Goal: Communication & Community: Ask a question

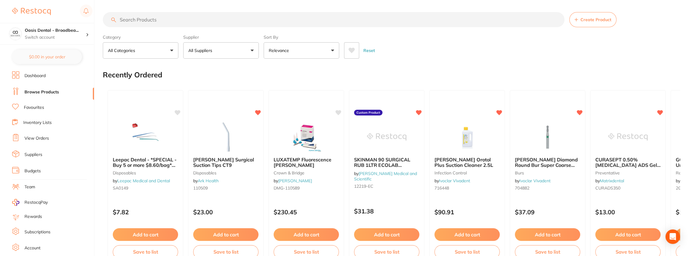
drag, startPoint x: 217, startPoint y: 22, endPoint x: 232, endPoint y: 13, distance: 17.5
click at [232, 13] on input "search" at bounding box center [334, 19] width 462 height 15
click at [229, 17] on input "search" at bounding box center [334, 19] width 462 height 15
paste input "[PERSON_NAME]"
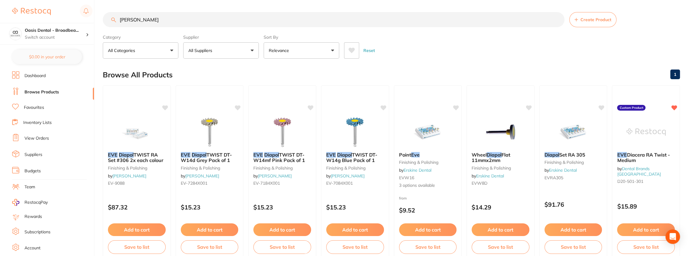
click at [181, 21] on input "[PERSON_NAME]" at bounding box center [334, 19] width 462 height 15
drag, startPoint x: 181, startPoint y: 21, endPoint x: 97, endPoint y: 15, distance: 84.2
click at [97, 15] on div "$32.78 Oasis Dental - Broadbea... Switch account Oasis Dental - Broadbeach $0.0…" at bounding box center [346, 128] width 692 height 256
paste input "S flow A1"
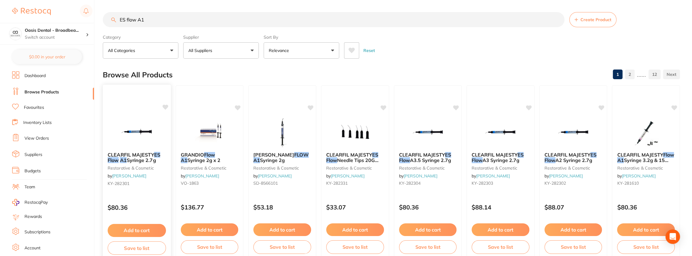
type input "ES flow A1"
click at [149, 231] on button "Add to cart" at bounding box center [137, 230] width 58 height 13
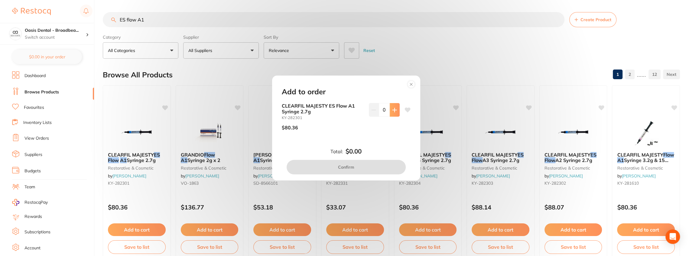
click at [396, 112] on button at bounding box center [395, 109] width 10 height 13
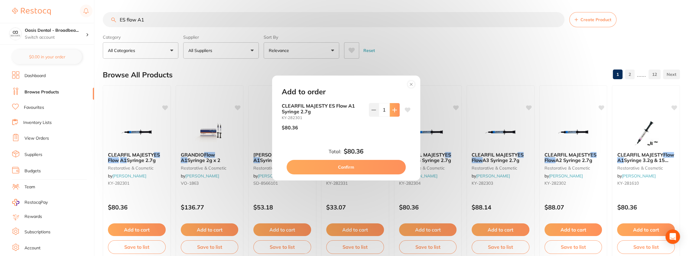
click at [396, 112] on button at bounding box center [395, 109] width 10 height 13
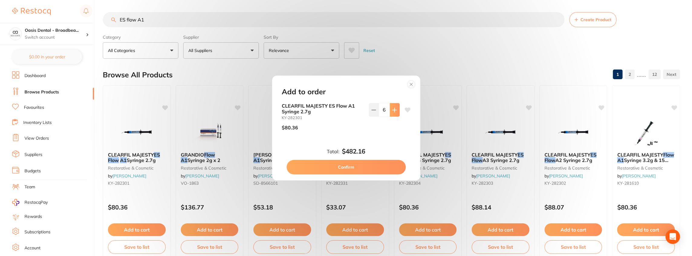
click at [396, 112] on button at bounding box center [395, 109] width 10 height 13
click at [405, 109] on icon at bounding box center [408, 110] width 6 height 5
click at [373, 113] on button at bounding box center [374, 109] width 10 height 13
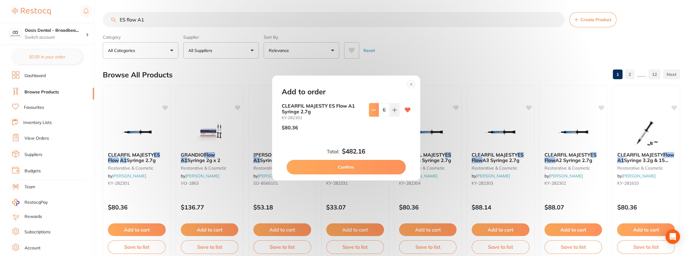
click at [373, 113] on button at bounding box center [374, 109] width 10 height 13
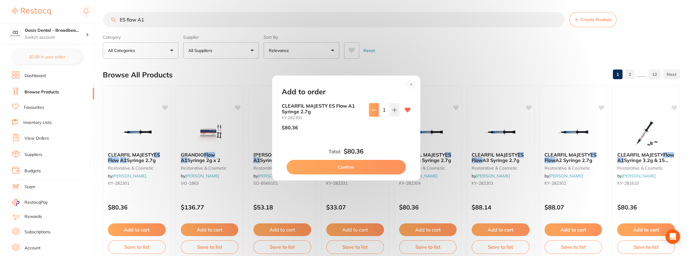
click at [373, 113] on button at bounding box center [374, 109] width 10 height 13
type input "0"
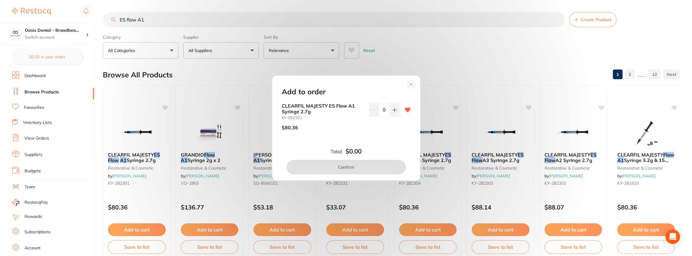
click at [411, 81] on circle at bounding box center [411, 84] width 7 height 7
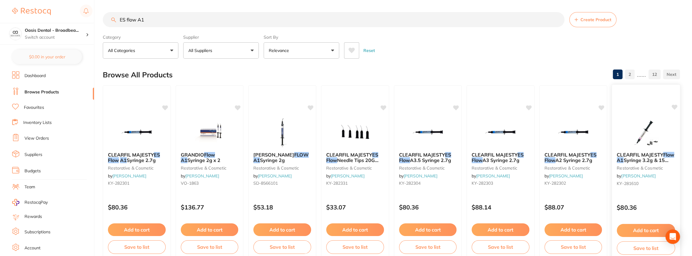
click at [676, 108] on icon at bounding box center [674, 107] width 6 height 6
click at [674, 105] on icon at bounding box center [675, 107] width 6 height 5
click at [644, 161] on span "Syringe 3.2g & 15 Needle tips" at bounding box center [643, 163] width 52 height 12
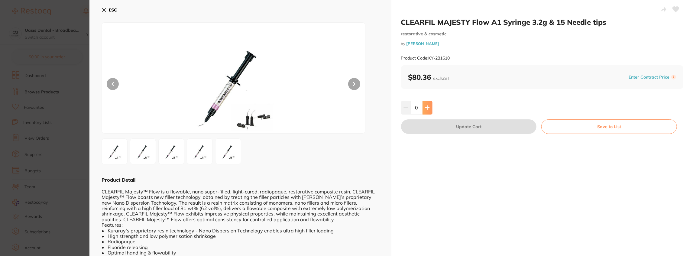
click at [426, 108] on icon at bounding box center [427, 108] width 4 height 4
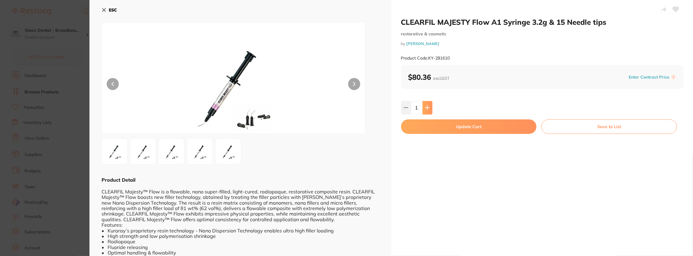
click at [426, 108] on icon at bounding box center [427, 108] width 4 height 4
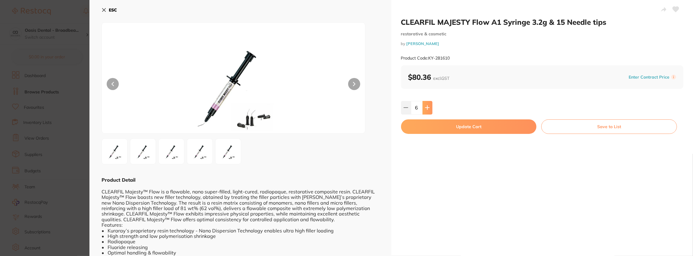
click at [426, 108] on icon at bounding box center [427, 108] width 4 height 4
click at [406, 109] on icon at bounding box center [406, 107] width 5 height 5
type input "8"
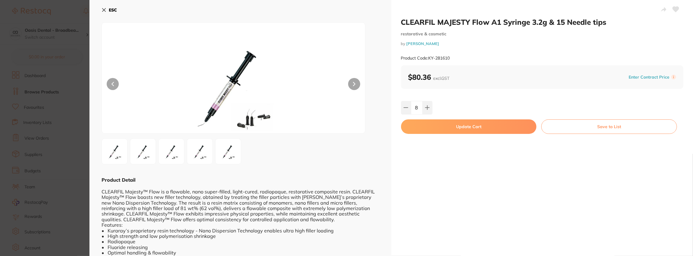
click at [494, 127] on button "Update Cart" at bounding box center [469, 126] width 136 height 15
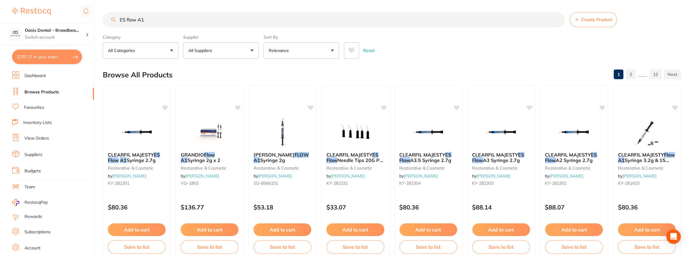
checkbox input "false"
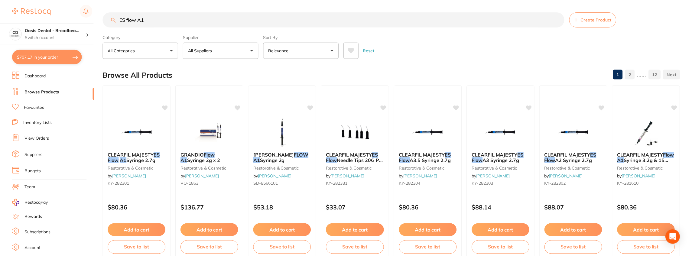
scroll to position [0, 0]
click at [674, 105] on icon at bounding box center [675, 106] width 6 height 5
click at [643, 154] on span "CLEARFIL MAJESTY" at bounding box center [640, 154] width 47 height 6
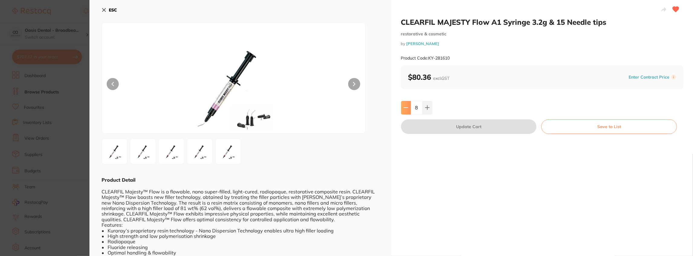
click at [402, 109] on button at bounding box center [406, 107] width 10 height 13
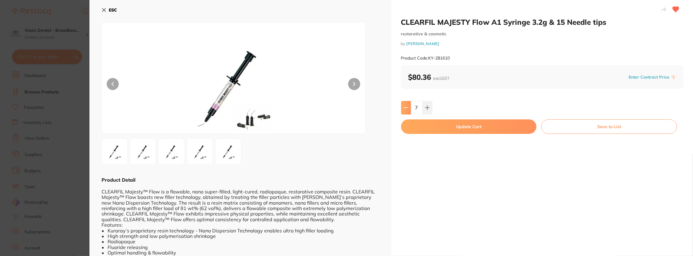
click at [402, 109] on button at bounding box center [406, 107] width 10 height 13
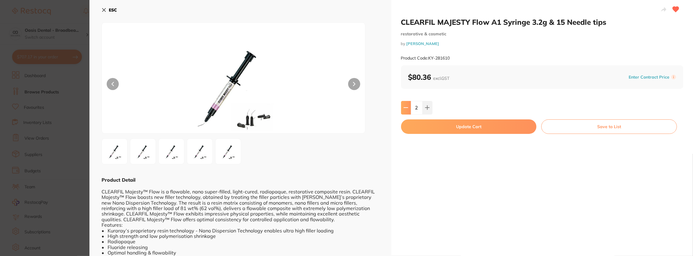
click at [402, 109] on button at bounding box center [406, 107] width 10 height 13
click at [429, 109] on icon at bounding box center [427, 107] width 5 height 5
type input "2"
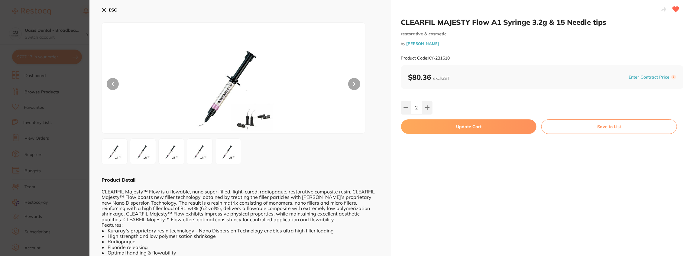
click at [465, 127] on button "Update Cart" at bounding box center [469, 126] width 136 height 15
type input "2"
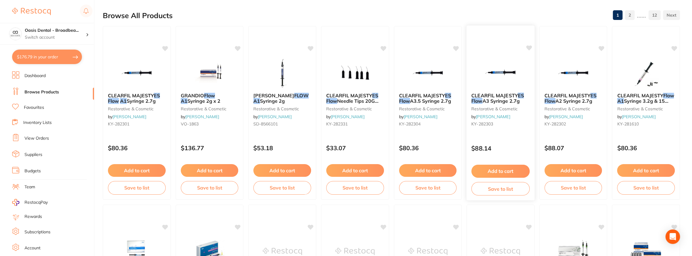
scroll to position [61, 0]
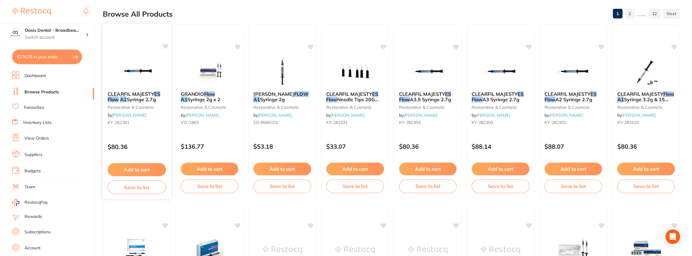
click at [164, 44] on icon at bounding box center [165, 46] width 6 height 5
click at [151, 170] on button "Add to cart" at bounding box center [137, 169] width 58 height 13
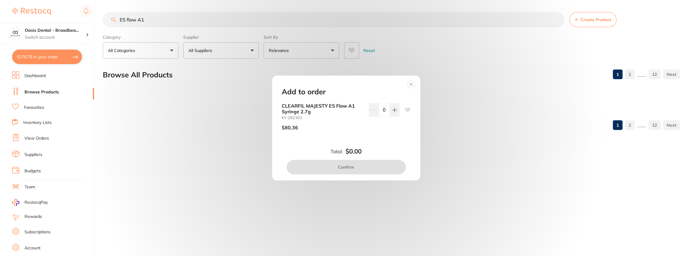
scroll to position [0, 0]
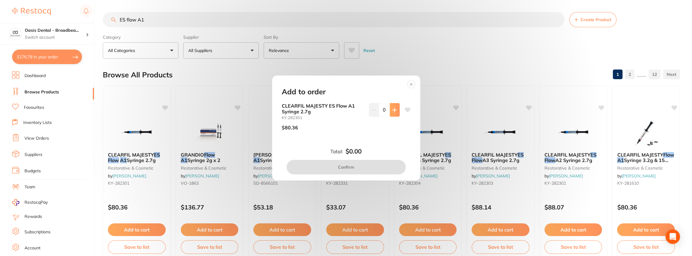
click at [393, 108] on icon at bounding box center [394, 110] width 5 height 5
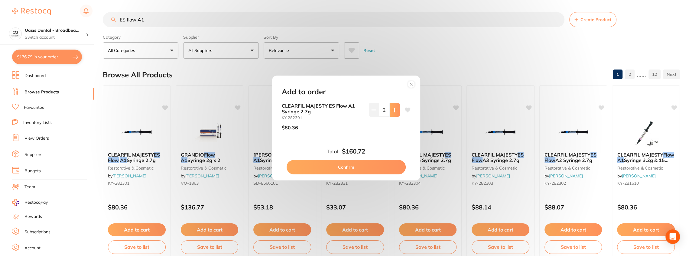
click at [393, 108] on icon at bounding box center [394, 110] width 5 height 5
click at [374, 110] on icon at bounding box center [374, 110] width 4 height 0
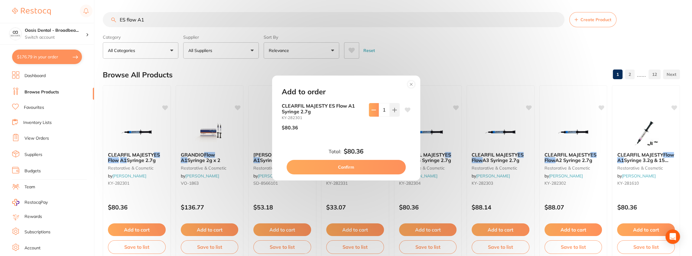
click at [374, 110] on icon at bounding box center [374, 110] width 4 height 0
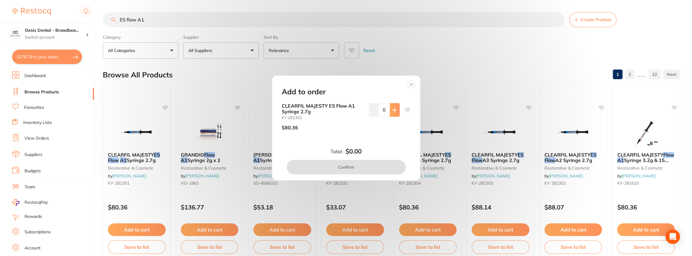
click at [394, 110] on icon at bounding box center [394, 110] width 4 height 4
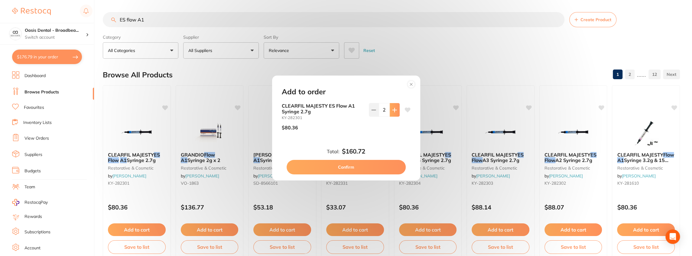
click at [394, 110] on icon at bounding box center [394, 110] width 4 height 4
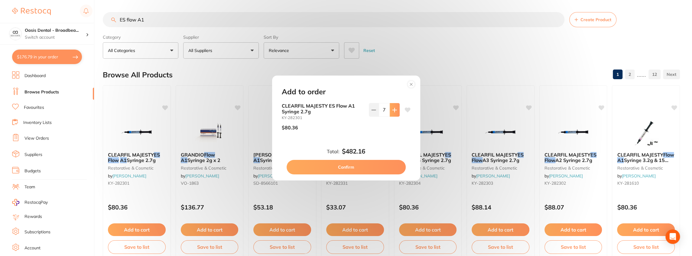
click at [394, 110] on icon at bounding box center [394, 110] width 4 height 4
type input "9"
click at [362, 168] on button "Confirm" at bounding box center [346, 167] width 119 height 15
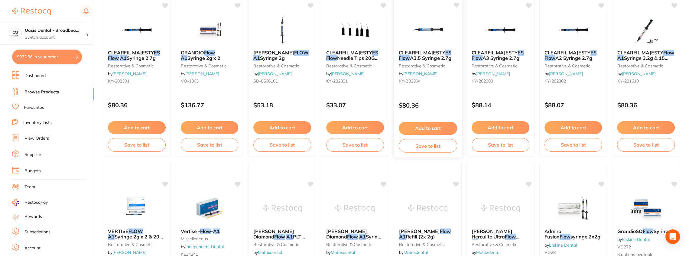
scroll to position [181, 0]
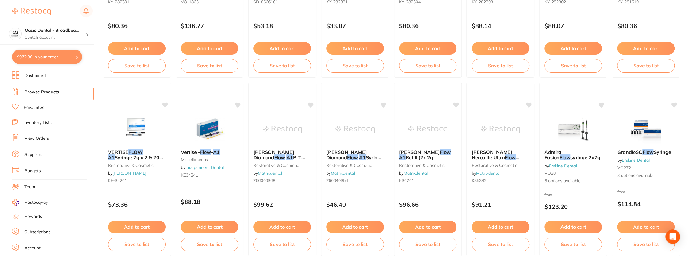
click at [49, 59] on button "$972.36 in your order" at bounding box center [47, 57] width 70 height 15
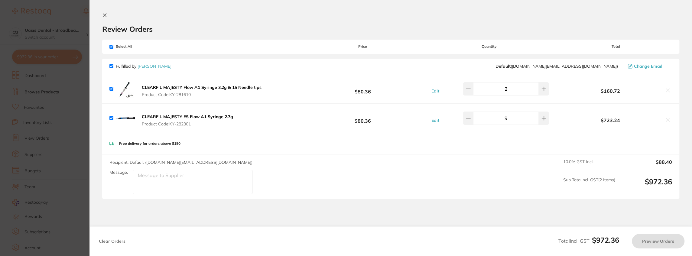
checkbox input "true"
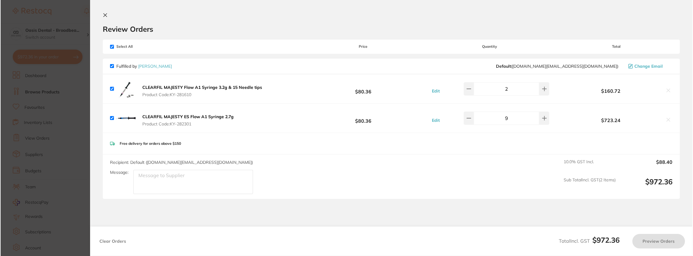
scroll to position [0, 0]
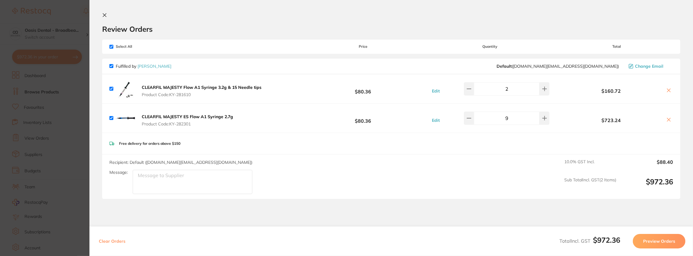
click at [63, 4] on section "Update RRP Set your pre negotiated price for this item. Item Agreed RRP (excl. …" at bounding box center [346, 128] width 693 height 256
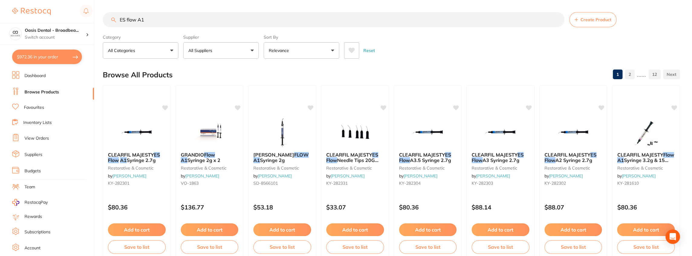
drag, startPoint x: 193, startPoint y: 23, endPoint x: 96, endPoint y: 12, distance: 97.6
click at [96, 12] on div "$972.36 Oasis Dental - Broadbea... Switch account Oasis Dental - Broadbeach $97…" at bounding box center [346, 128] width 692 height 256
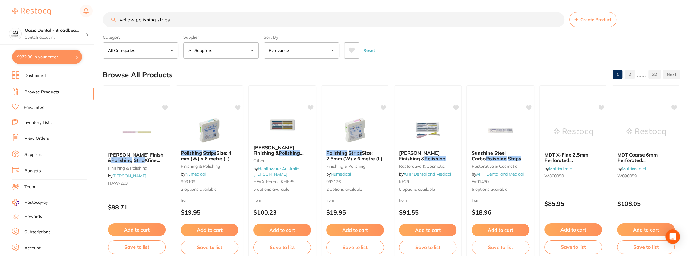
drag, startPoint x: 173, startPoint y: 21, endPoint x: 109, endPoint y: 14, distance: 64.8
click at [109, 14] on input "yellow polishing strips" at bounding box center [334, 19] width 462 height 15
paste input "Diamond Bur for DH, Egg 379-018 yellow(K1RSF)"
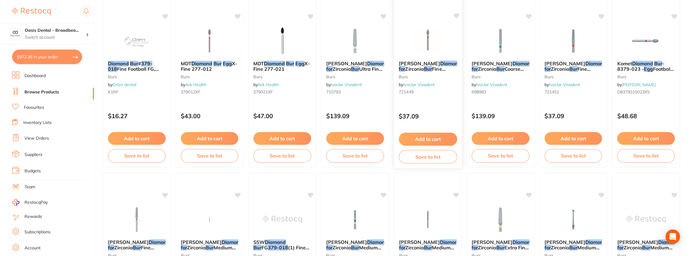
scroll to position [826, 0]
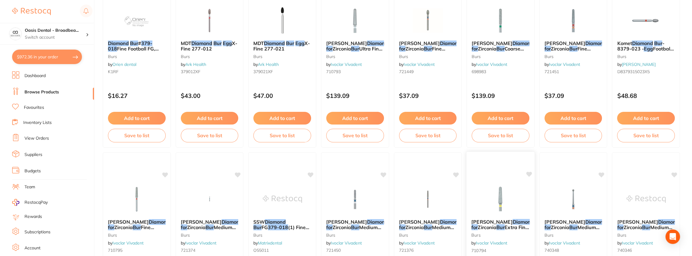
type input "Diamond Bur for DH, Egg 379-018 yellow(K1RSF)"
click at [529, 174] on icon at bounding box center [529, 174] width 6 height 5
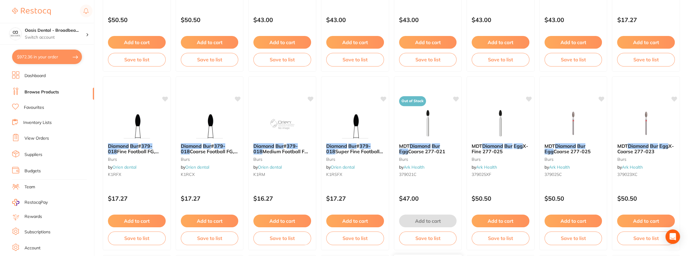
scroll to position [360, 0]
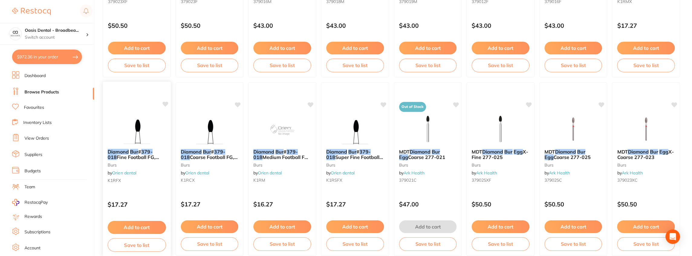
click at [167, 103] on icon at bounding box center [165, 104] width 6 height 5
click at [146, 229] on button "Add to cart" at bounding box center [137, 227] width 58 height 13
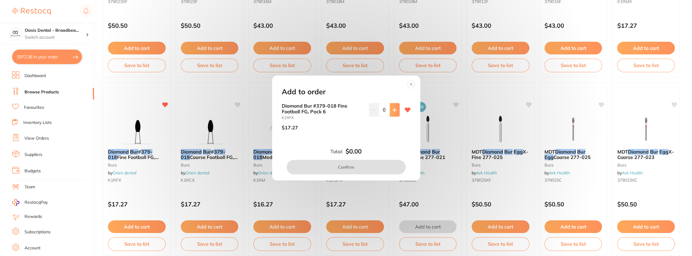
click at [395, 111] on icon at bounding box center [394, 110] width 5 height 5
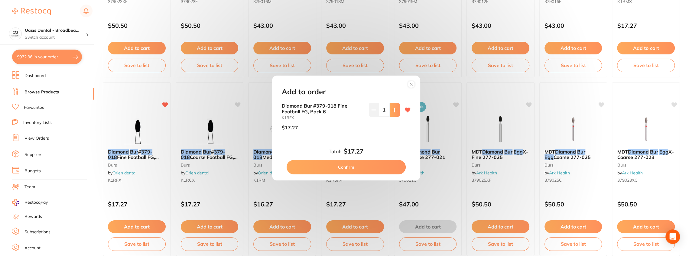
click at [395, 111] on icon at bounding box center [394, 110] width 5 height 5
type input "5"
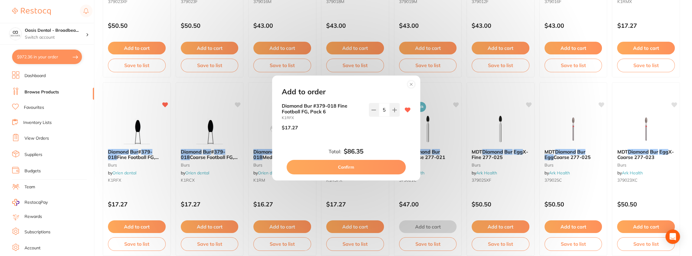
click at [355, 169] on button "Confirm" at bounding box center [346, 167] width 119 height 15
checkbox input "false"
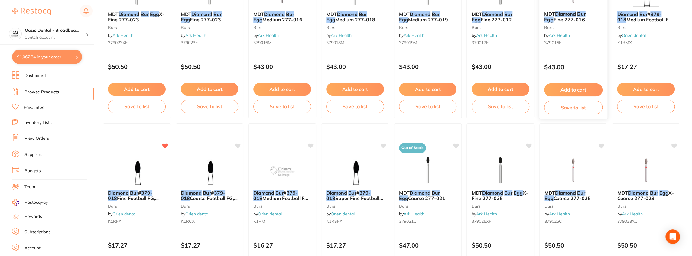
scroll to position [320, 0]
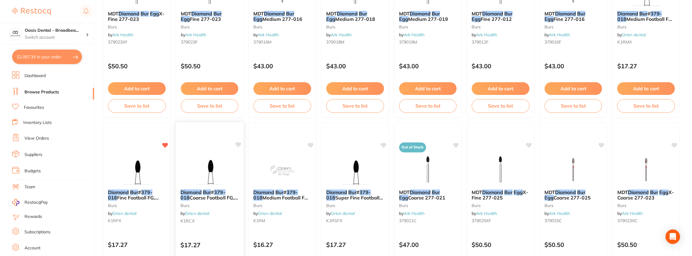
click at [238, 143] on icon at bounding box center [238, 144] width 6 height 5
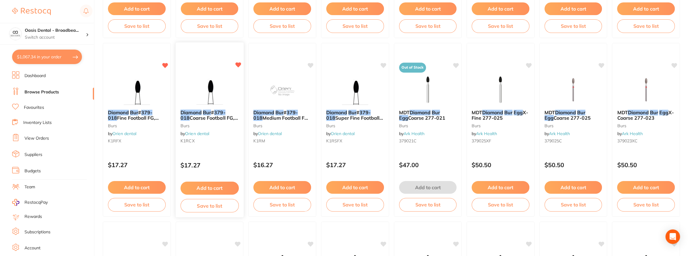
scroll to position [401, 0]
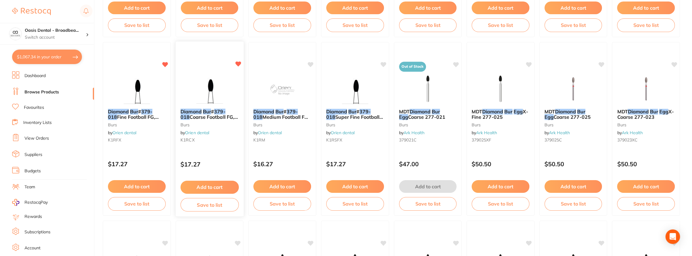
click at [206, 188] on button "Add to cart" at bounding box center [209, 187] width 58 height 13
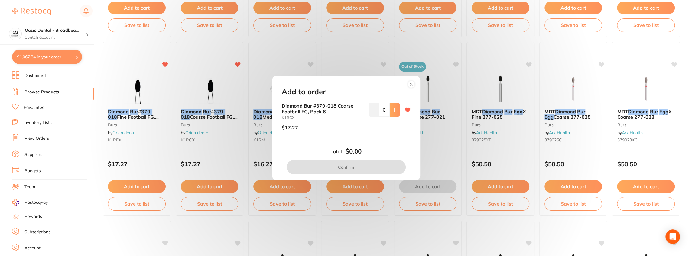
click at [393, 112] on icon at bounding box center [394, 110] width 4 height 4
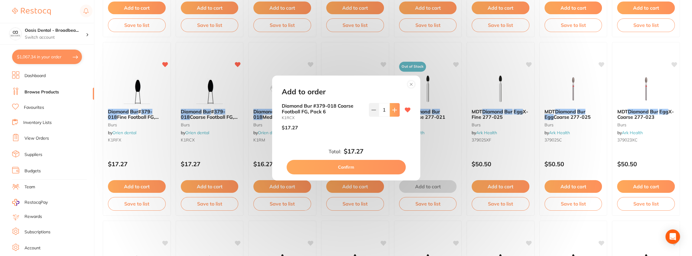
click at [393, 112] on icon at bounding box center [394, 110] width 4 height 4
type input "5"
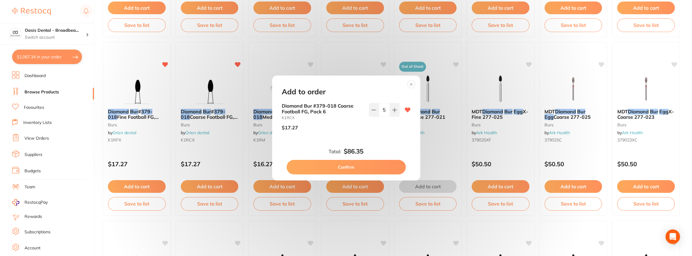
click at [363, 166] on button "Confirm" at bounding box center [346, 167] width 119 height 15
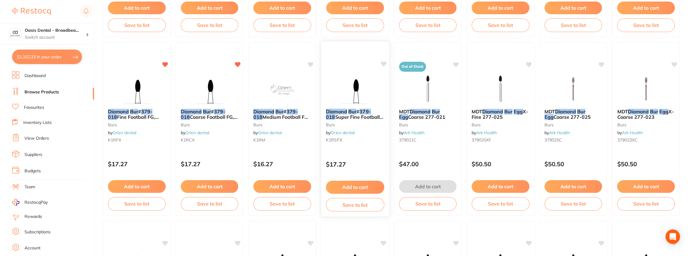
click at [384, 64] on icon at bounding box center [384, 63] width 6 height 5
click at [359, 187] on button "Add to cart" at bounding box center [355, 187] width 58 height 13
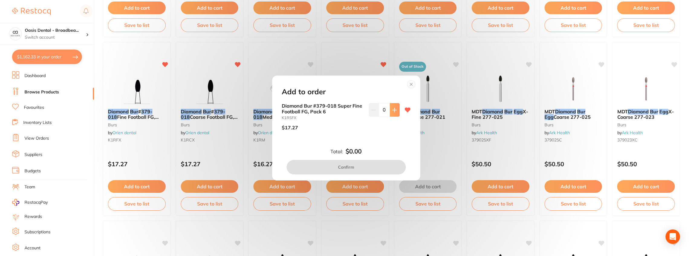
click at [392, 110] on icon at bounding box center [394, 110] width 5 height 5
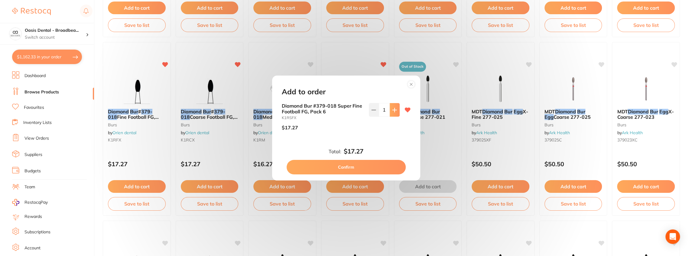
click at [392, 110] on icon at bounding box center [394, 110] width 5 height 5
type input "5"
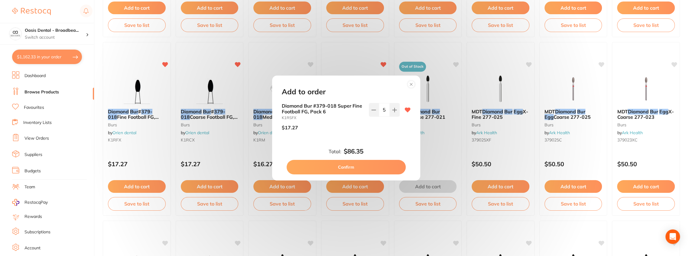
click at [358, 163] on button "Confirm" at bounding box center [346, 167] width 119 height 15
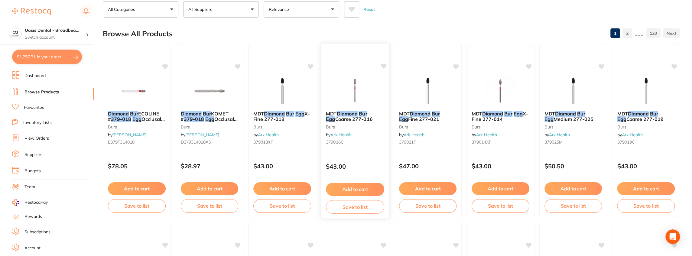
scroll to position [0, 0]
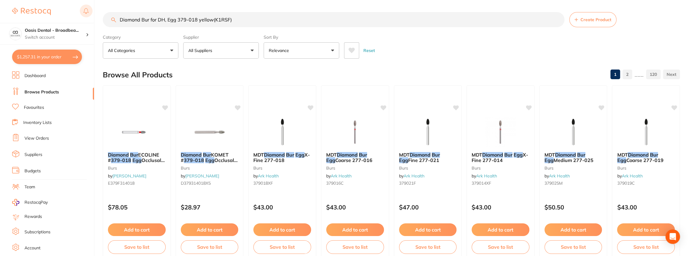
drag, startPoint x: 244, startPoint y: 19, endPoint x: 92, endPoint y: 9, distance: 152.1
click at [92, 9] on div "$1,257.31 Oasis Dental - Broadbea... Switch account Oasis Dental - Broadbeach $…" at bounding box center [346, 128] width 692 height 256
paste input "IPR bur shape 852-005SF ref E11S/SF"
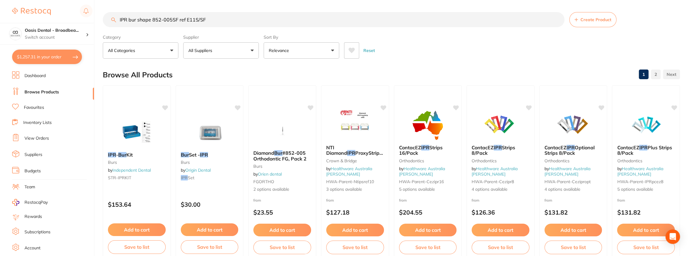
drag, startPoint x: 223, startPoint y: 18, endPoint x: 94, endPoint y: 14, distance: 129.1
click at [94, 14] on div "$1,257.31 Oasis Dental - Broadbea... Switch account Oasis Dental - Broadbeach $…" at bounding box center [346, 128] width 692 height 256
paste input "search"
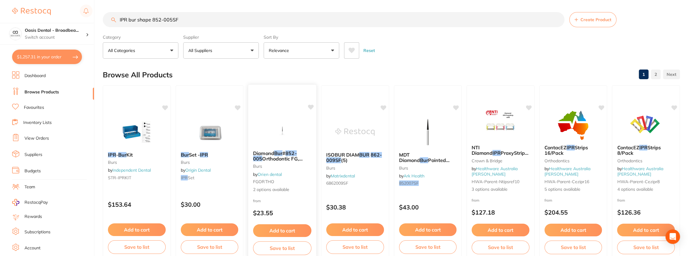
type input "IPR bur shape 852-005SF"
click at [287, 231] on button "Add to cart" at bounding box center [282, 230] width 58 height 13
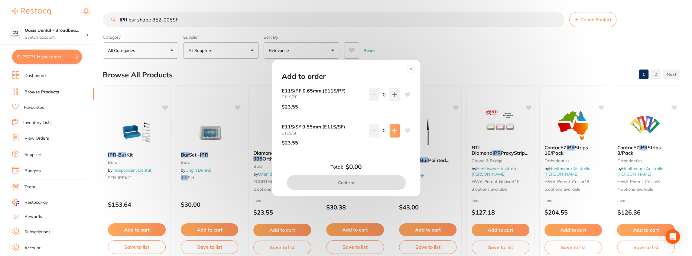
click at [392, 127] on button at bounding box center [395, 130] width 10 height 13
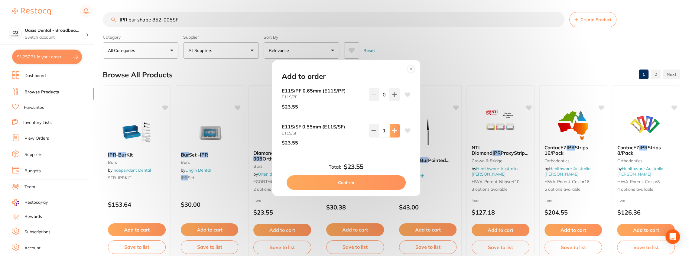
click at [392, 127] on button at bounding box center [395, 130] width 10 height 13
type input "2"
click at [359, 184] on button "Confirm" at bounding box center [346, 182] width 119 height 15
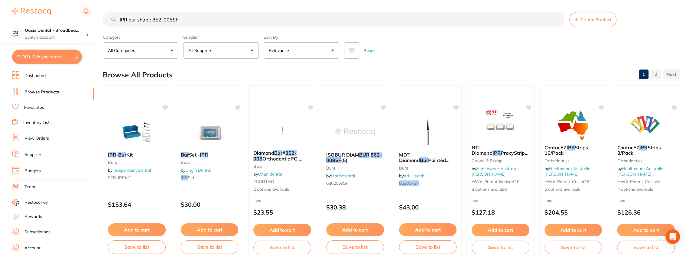
click at [201, 21] on input "IPR bur shape 852-005SF" at bounding box center [334, 19] width 462 height 15
drag, startPoint x: 201, startPoint y: 21, endPoint x: 84, endPoint y: 27, distance: 117.5
click at [84, 27] on div "$1,309.12 Oasis Dental - Broadbea... Switch account Oasis Dental - Broadbeach $…" at bounding box center [346, 128] width 692 height 256
paste input "Flex Buff Blue discs"
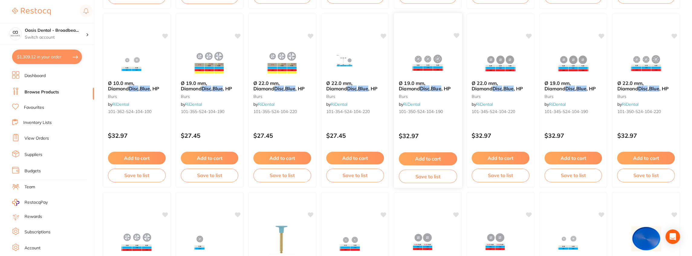
scroll to position [605, 0]
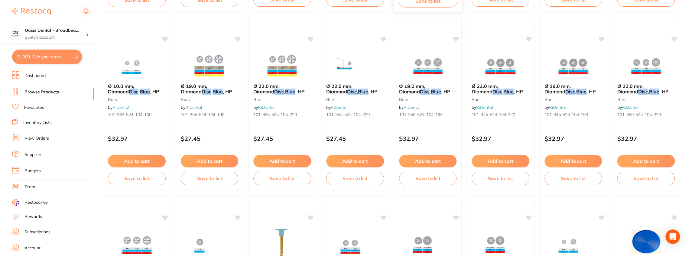
type input "Flex Buff Blue discs"
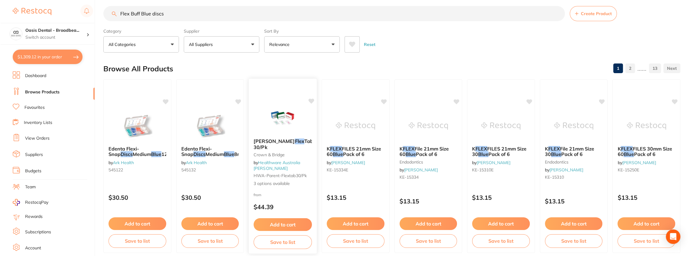
scroll to position [0, 0]
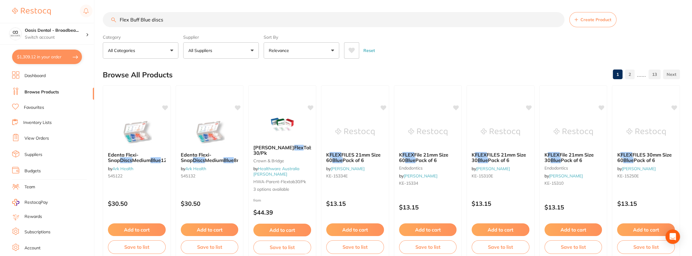
click at [68, 59] on button "$1,309.12 in your order" at bounding box center [47, 57] width 70 height 15
checkbox input "true"
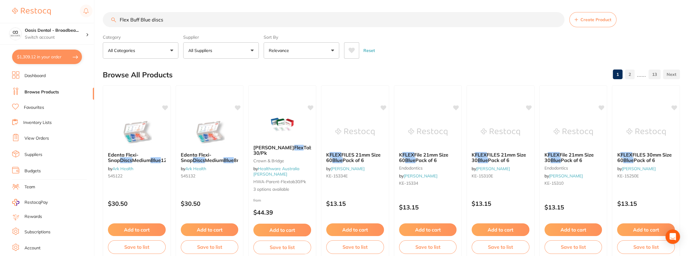
checkbox input "true"
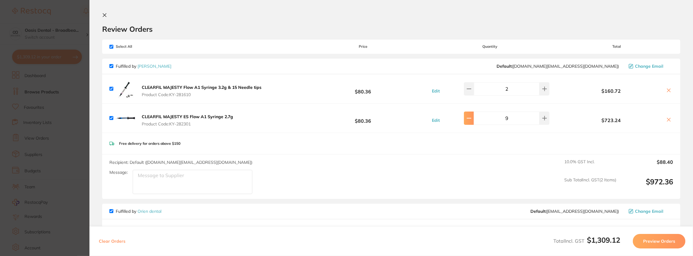
click at [472, 120] on icon at bounding box center [469, 118] width 5 height 5
type input "8"
click at [658, 243] on button "Preview Orders" at bounding box center [659, 241] width 53 height 15
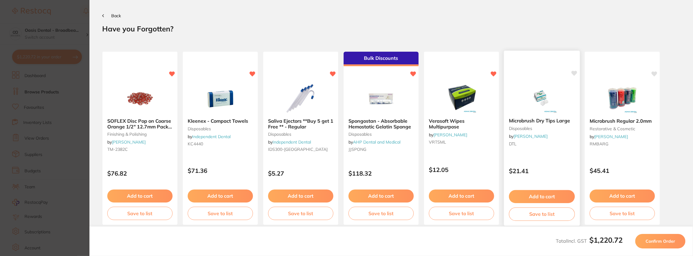
click at [542, 198] on button "Add to cart" at bounding box center [542, 196] width 66 height 13
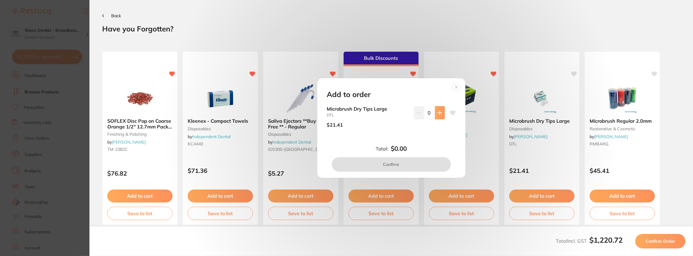
click at [438, 118] on button at bounding box center [440, 112] width 10 height 13
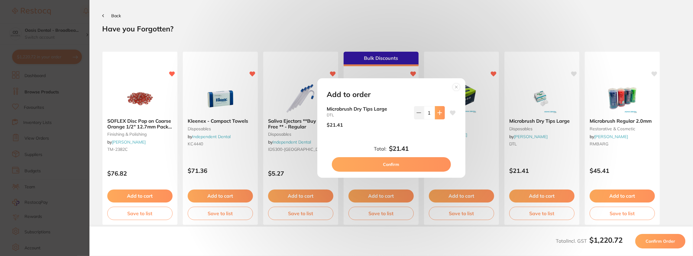
click at [438, 115] on button at bounding box center [440, 112] width 10 height 13
type input "5"
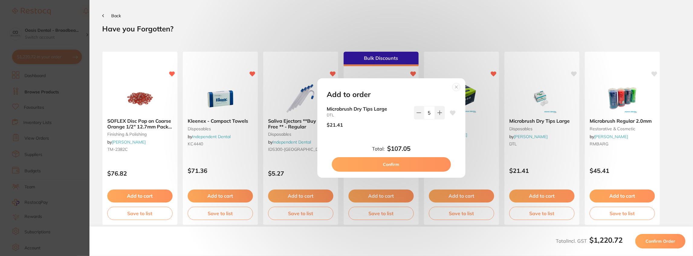
click at [414, 166] on button "Confirm" at bounding box center [391, 164] width 119 height 15
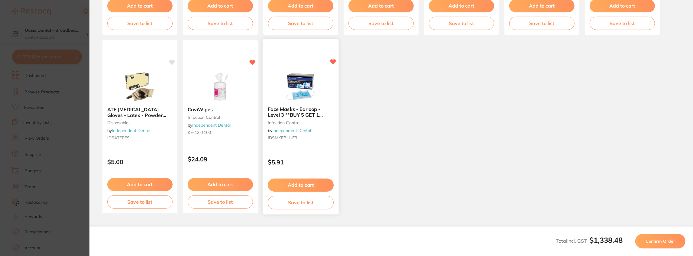
scroll to position [190, 0]
click at [652, 239] on span "Confirm Order" at bounding box center [661, 241] width 30 height 5
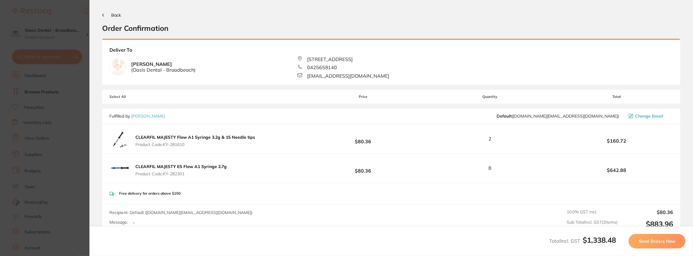
scroll to position [0, 0]
click at [167, 66] on b "[PERSON_NAME] ( Oasis Dental - Broadbeach )" at bounding box center [163, 67] width 64 height 11
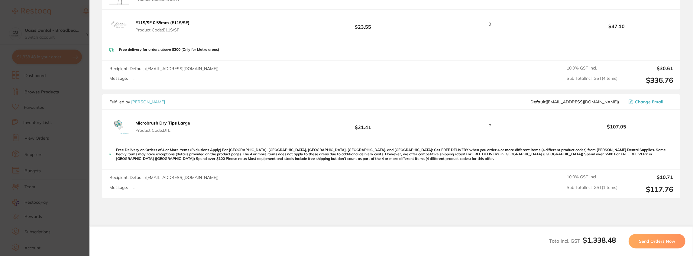
scroll to position [343, 0]
click at [664, 239] on span "Send Orders Now" at bounding box center [657, 241] width 36 height 5
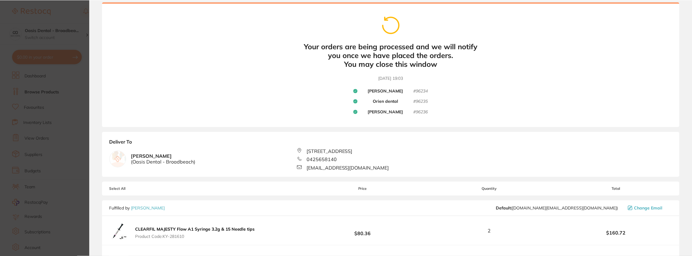
scroll to position [0, 0]
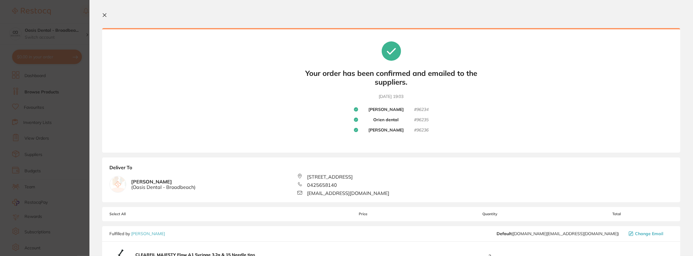
click at [120, 8] on section "Your orders are being processed and we will notify you once we have placed the …" at bounding box center [391, 128] width 604 height 256
click at [79, 7] on section "Update RRP Set your pre negotiated price for this item. Item Agreed RRP (excl. …" at bounding box center [346, 128] width 693 height 256
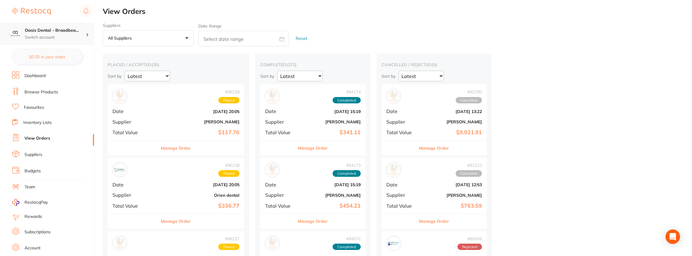
click at [48, 29] on h4 "Oasis Dental - Broadbea..." at bounding box center [55, 31] width 61 height 6
click at [46, 48] on h4 "Oasis Dental - Broadbeach" at bounding box center [53, 53] width 55 height 12
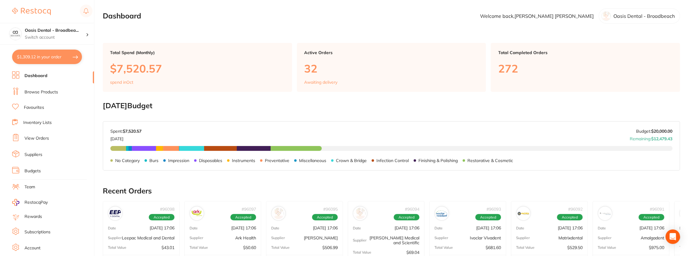
type input "8"
checkbox input "true"
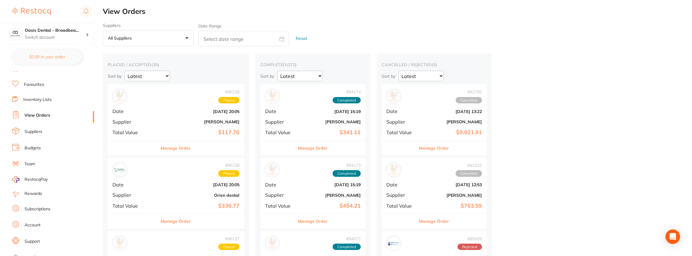
scroll to position [27, 0]
click at [34, 159] on link "Team" at bounding box center [29, 160] width 11 height 6
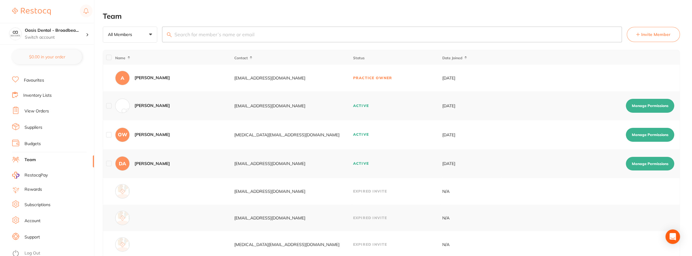
click at [193, 34] on input "search" at bounding box center [392, 35] width 460 height 16
click at [659, 37] on span "Invite Member" at bounding box center [655, 34] width 29 height 6
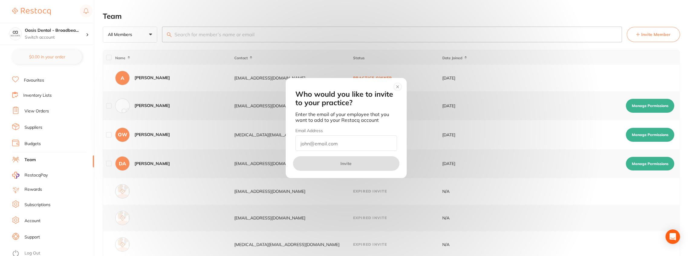
click at [316, 145] on input "email" at bounding box center [346, 142] width 102 height 15
click at [537, 13] on div "Who would you like to invite to your practice? Enter the email of your employee…" at bounding box center [346, 128] width 692 height 256
click at [151, 35] on div "Who would you like to invite to your practice? Enter the email of your employee…" at bounding box center [346, 128] width 692 height 256
click at [398, 87] on icon at bounding box center [397, 87] width 2 height 2
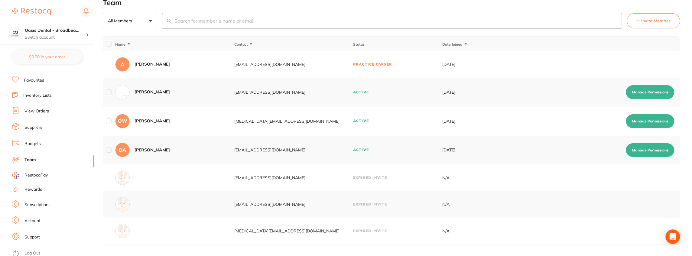
scroll to position [14, 0]
click at [643, 121] on button "Manage Permissions" at bounding box center [650, 121] width 48 height 14
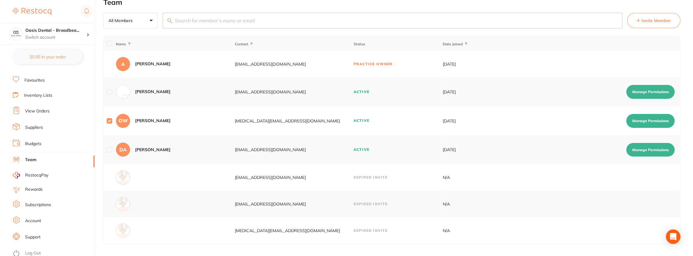
scroll to position [0, 0]
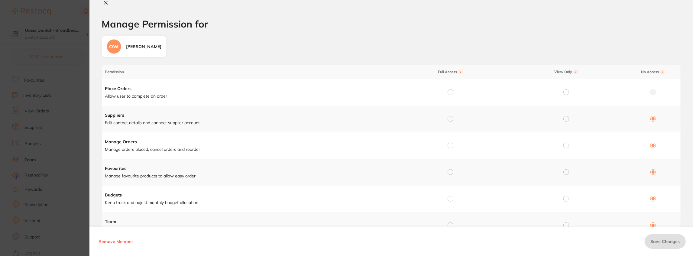
click at [542, 25] on h1 "Manage Permission for" at bounding box center [392, 23] width 580 height 11
click at [105, 2] on icon at bounding box center [105, 2] width 3 height 3
checkbox input "false"
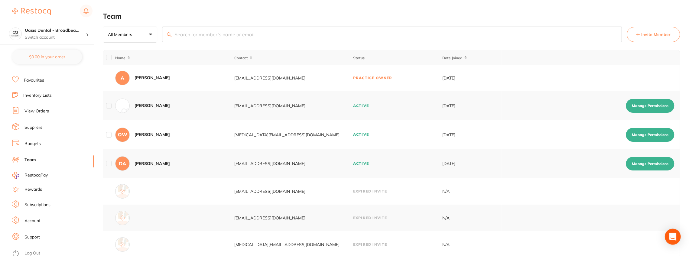
click at [671, 239] on icon "Open Intercom Messenger" at bounding box center [672, 237] width 7 height 8
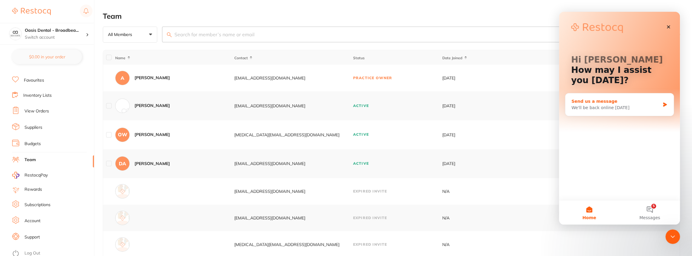
click at [624, 106] on div "We'll be back online tomorrow" at bounding box center [615, 108] width 89 height 6
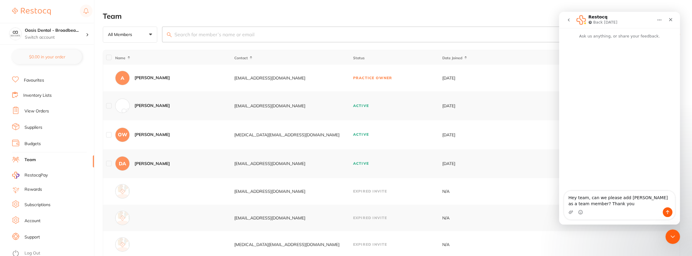
click at [623, 198] on textarea "Hey team, can we please add Ana Duff as a team member? Thank you" at bounding box center [619, 199] width 111 height 16
drag, startPoint x: 636, startPoint y: 197, endPoint x: 653, endPoint y: 196, distance: 16.7
click at [653, 196] on textarea "Hey team, can we please add me as Ana Duff as a team member? Thank you" at bounding box center [619, 199] width 111 height 16
drag, startPoint x: 631, startPoint y: 199, endPoint x: 635, endPoint y: 198, distance: 4.7
click at [635, 198] on textarea "Hey team, can we please add me as as a team member? Thank you" at bounding box center [619, 199] width 111 height 16
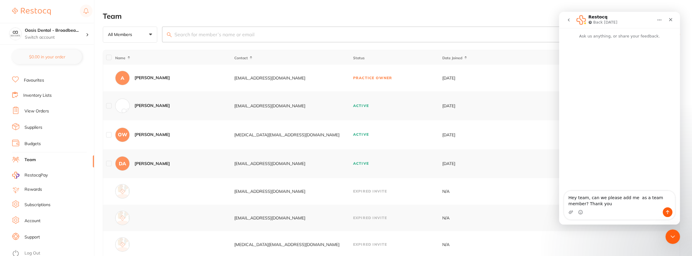
click at [633, 196] on textarea "Hey team, can we please add me as a team member? Thank you" at bounding box center [619, 199] width 111 height 16
click at [629, 198] on textarea "Hey team, can we please add me as a team member? Thank you" at bounding box center [619, 199] width 111 height 16
click at [614, 203] on textarea "Hey team, can we please add me (Ana Duff) as a team member? Thank you" at bounding box center [619, 196] width 111 height 22
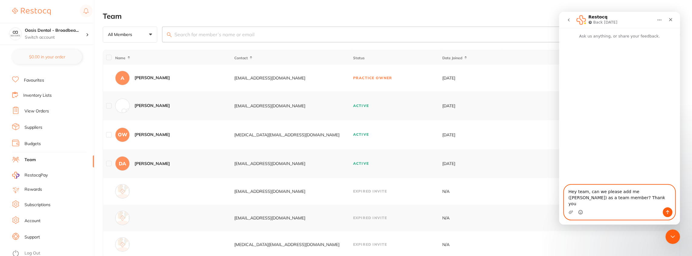
click at [580, 212] on icon "Emoji picker" at bounding box center [580, 212] width 5 height 5
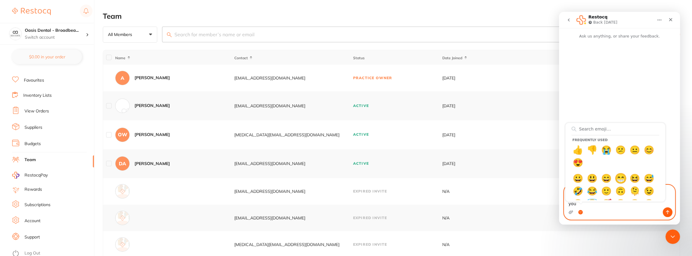
type textarea "Hey team, can we please add me (Ana Duff) as a team member? Thank you 😁"
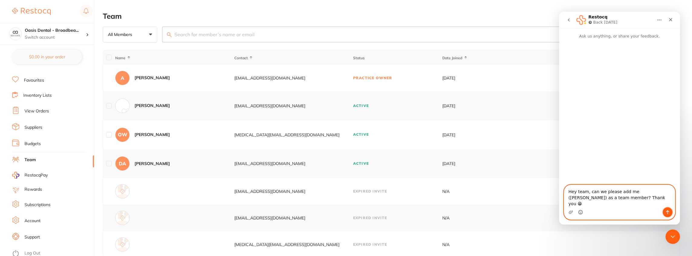
click at [669, 211] on icon "Send a message…" at bounding box center [667, 212] width 5 height 5
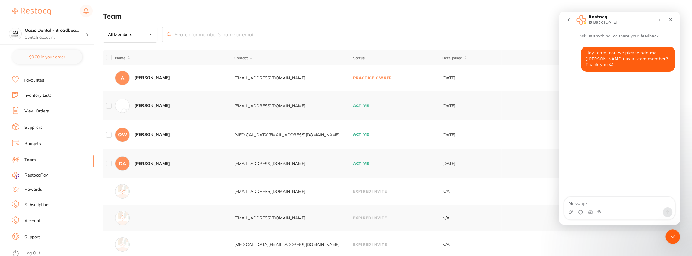
click at [151, 34] on button "All Members +0" at bounding box center [130, 35] width 54 height 16
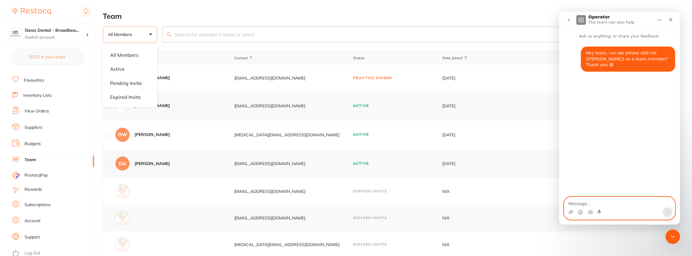
click at [590, 202] on textarea "Message…" at bounding box center [619, 202] width 111 height 10
click at [599, 203] on textarea "Can we have two names with the same email" at bounding box center [619, 202] width 111 height 10
click at [590, 203] on textarea "Can we have two team members names with the same email" at bounding box center [619, 199] width 111 height 16
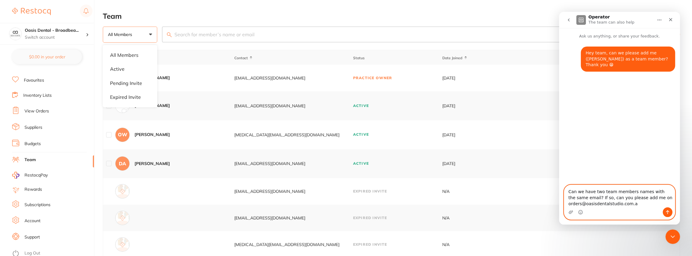
type textarea "Can we have two team members names with the same email? If so, can you please a…"
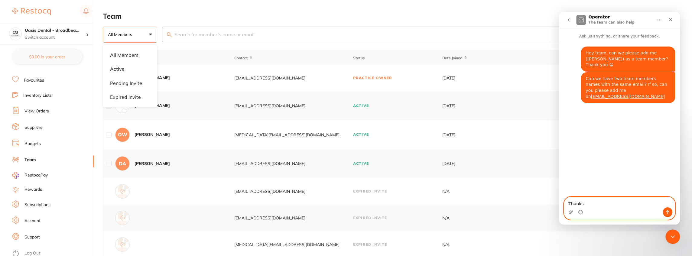
type textarea "Thanks"
click at [666, 211] on icon "Send a message…" at bounding box center [667, 212] width 5 height 5
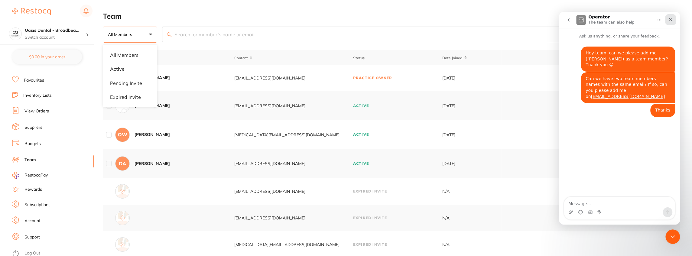
click at [673, 20] on icon "Close" at bounding box center [670, 19] width 5 height 5
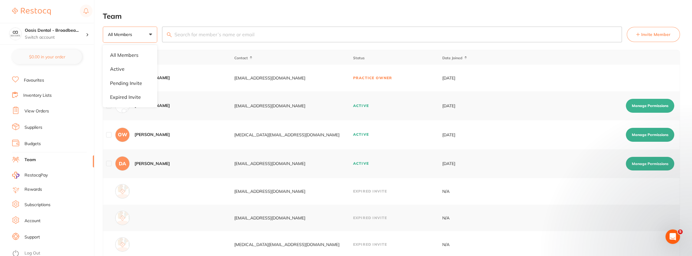
click at [214, 44] on main "Team All Members +0 All Members Active Pending Invite Expired Invite Invite Mem…" at bounding box center [397, 135] width 589 height 270
